Goal: Entertainment & Leisure: Consume media (video, audio)

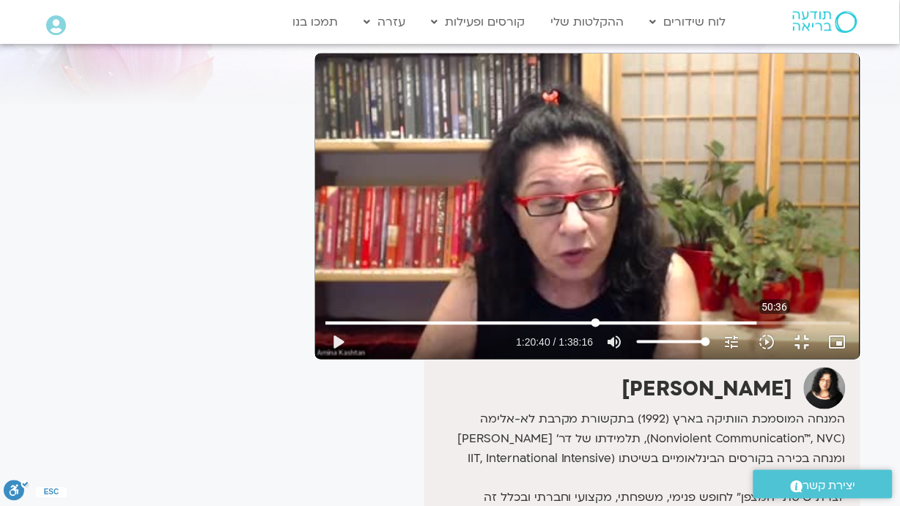
click at [463, 327] on input "Seek" at bounding box center [587, 323] width 525 height 9
click at [504, 360] on div "Skip Ad 50:46 play_arrow 0:50:41 / 1:38:16 volume_up Mute tune Resolution Auto …" at bounding box center [587, 206] width 545 height 306
click at [484, 327] on input "Seek" at bounding box center [587, 323] width 525 height 9
click at [503, 327] on input "Seek" at bounding box center [587, 323] width 525 height 9
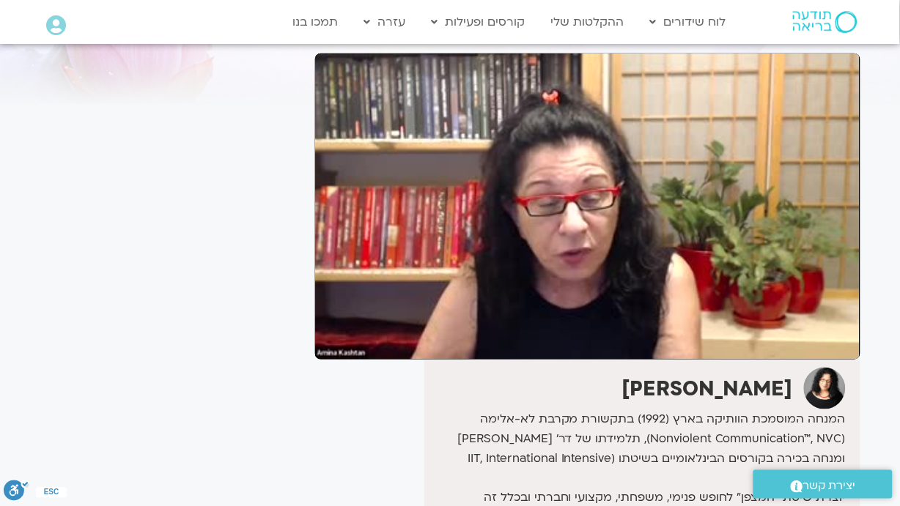
drag, startPoint x: 492, startPoint y: 476, endPoint x: 533, endPoint y: 472, distance: 42.0
click at [513, 360] on div at bounding box center [434, 342] width 157 height 35
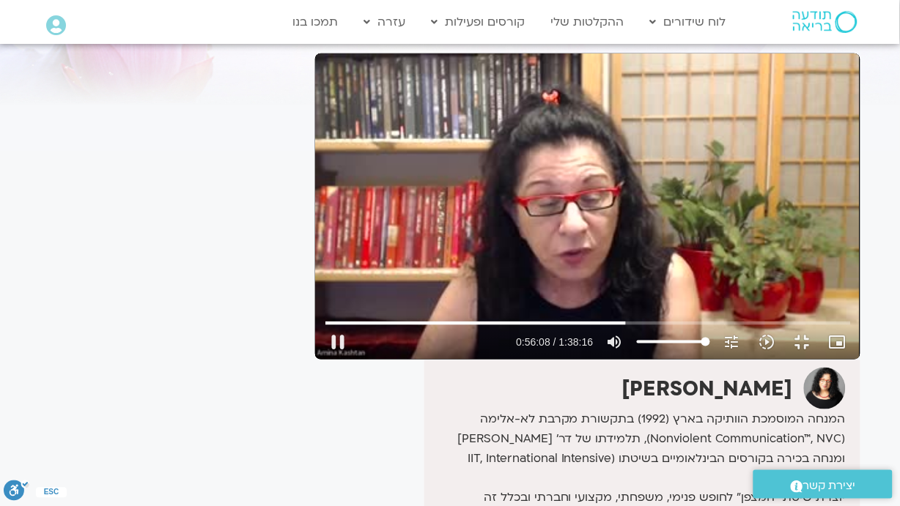
click at [533, 327] on input "Seek" at bounding box center [587, 323] width 525 height 9
click at [598, 327] on input "Seek" at bounding box center [587, 323] width 525 height 9
click at [595, 327] on input "Seek" at bounding box center [587, 323] width 525 height 9
click at [588, 327] on input "Seek" at bounding box center [587, 323] width 525 height 9
click at [583, 327] on input "Seek" at bounding box center [587, 323] width 525 height 9
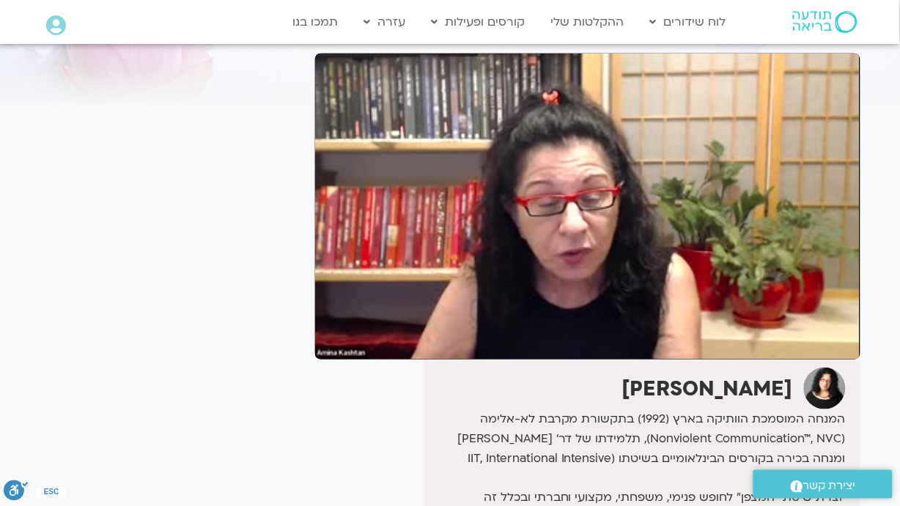
click at [755, 360] on div "Skip Ad 1:04:06 pause 1:04:41 / 1:38:16 volume_up Mute tune Resolution Auto 240…" at bounding box center [587, 206] width 545 height 306
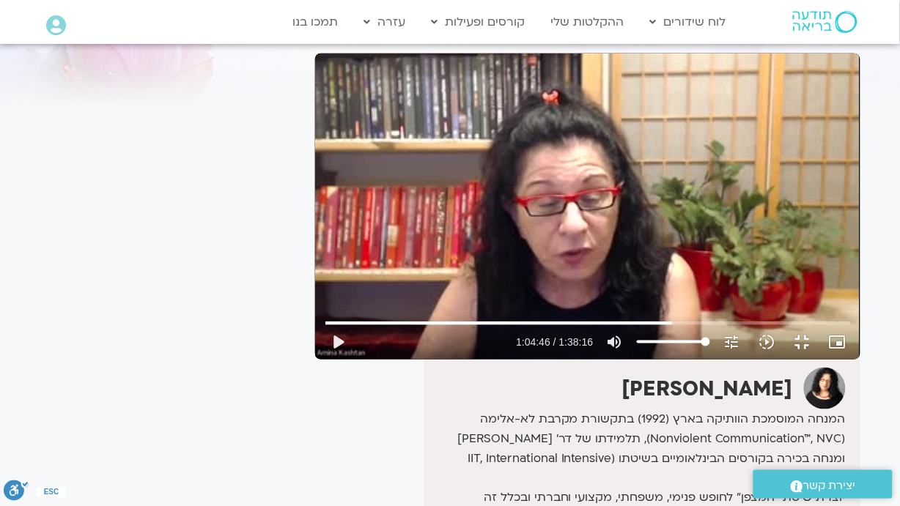
click at [755, 360] on div "Skip Ad 1:04:06 play_arrow 1:04:46 / 1:38:16 volume_up Mute tune Resolution Aut…" at bounding box center [587, 206] width 545 height 306
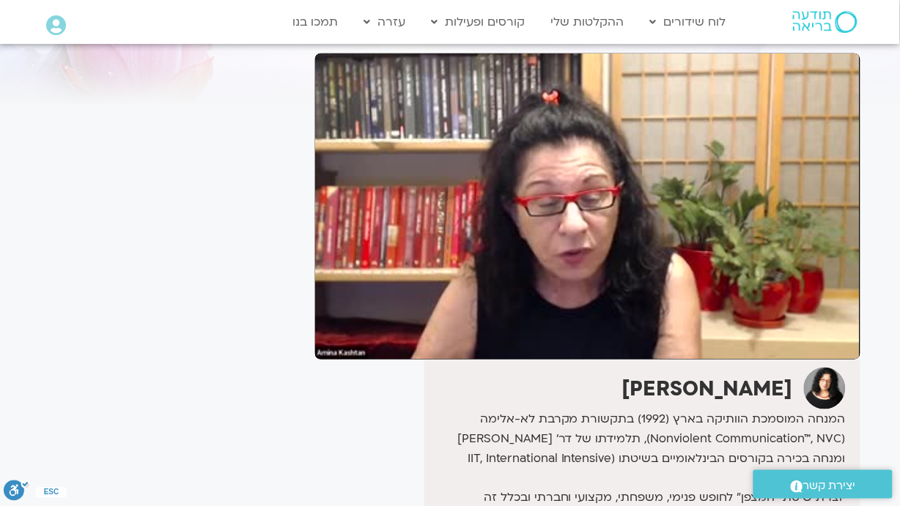
click at [756, 360] on div "Skip Ad 1:04:06 pause 1:04:49 / 1:38:16 volume_up Mute tune Resolution Auto 240…" at bounding box center [587, 206] width 545 height 306
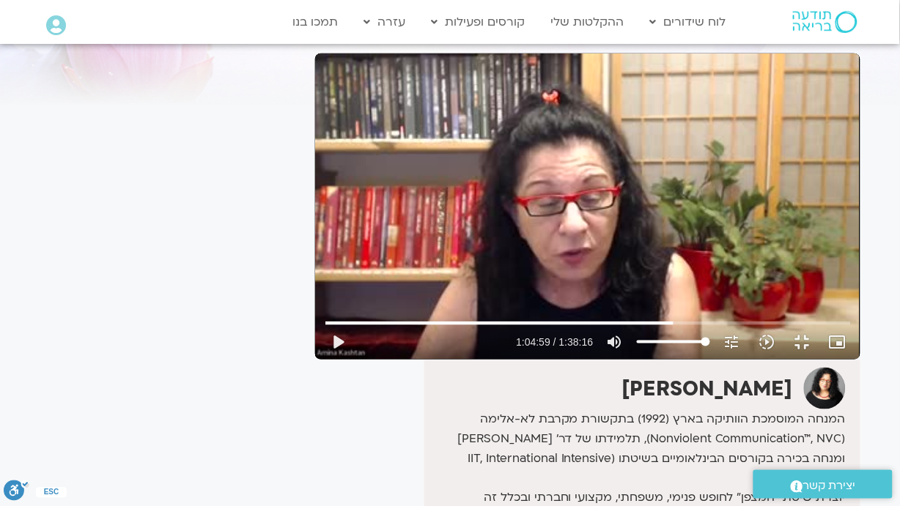
click at [756, 360] on div "Skip Ad 1:04:06 play_arrow 1:04:59 / 1:38:16 volume_up Mute tune Resolution Aut…" at bounding box center [587, 206] width 545 height 306
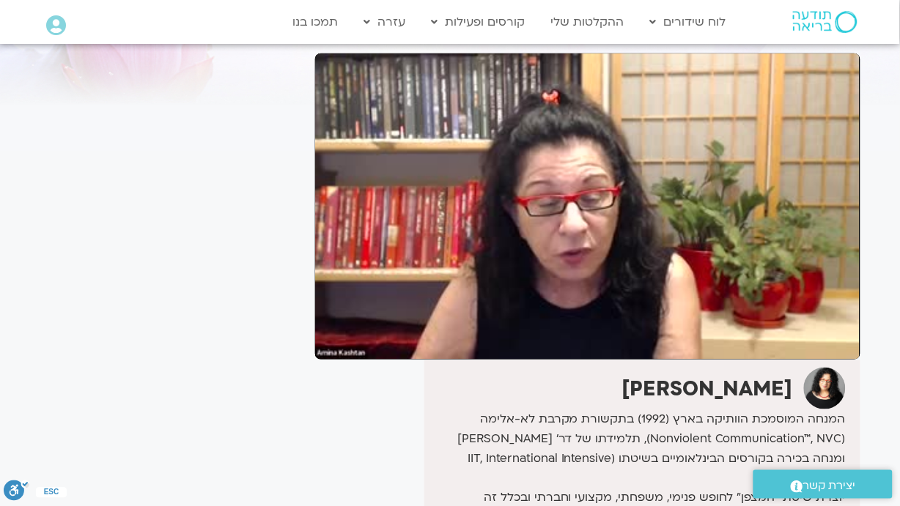
click at [756, 360] on div "Skip Ad 1:04:06 pause 1:05:02 / 1:38:16 volume_up Mute tune Resolution Auto 240…" at bounding box center [587, 206] width 545 height 306
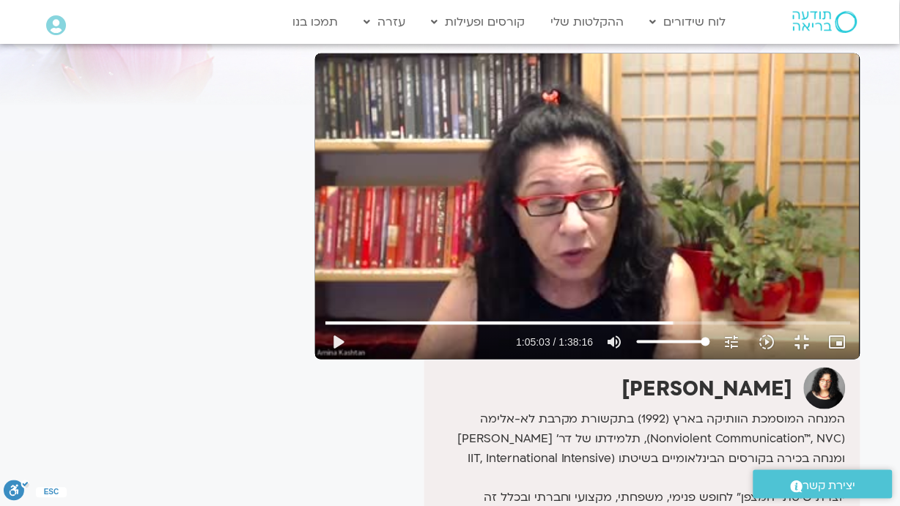
drag, startPoint x: 272, startPoint y: 0, endPoint x: 15, endPoint y: 53, distance: 262.6
click at [315, 53] on div "Skip Ad 1:04:06 play_arrow 1:05:03 / 1:38:16 volume_up Mute tune Resolution Aut…" at bounding box center [587, 206] width 545 height 306
click at [315, 53] on div "Skip Ad 1:04:06 pause 1:05:03 / 1:38:16 volume_up Mute tune Resolution Auto 240…" at bounding box center [587, 206] width 545 height 306
type input "3904.005402"
